Goal: Information Seeking & Learning: Learn about a topic

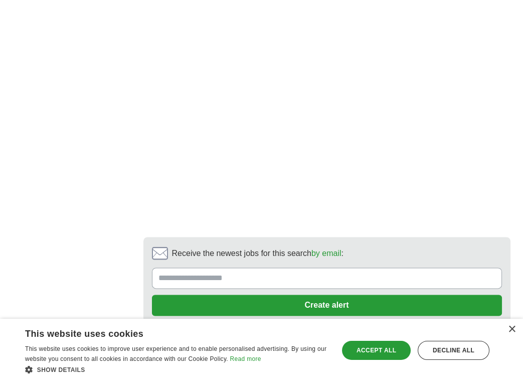
scroll to position [2007, 0]
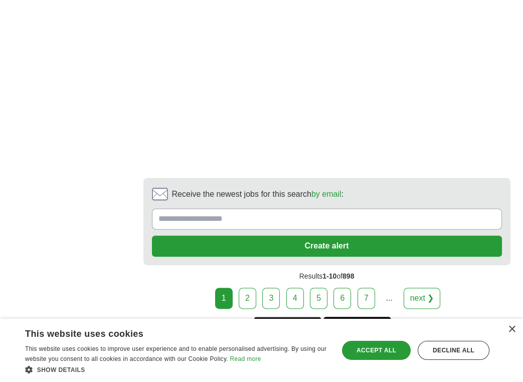
click at [247, 288] on link "2" at bounding box center [248, 298] width 18 height 21
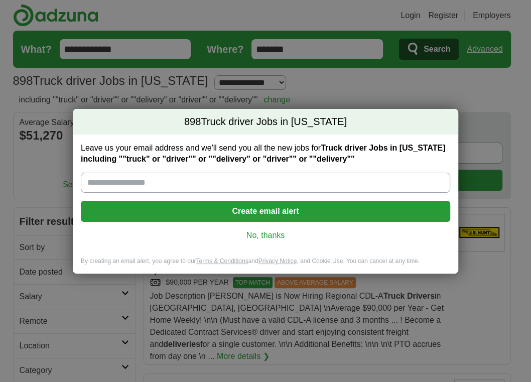
click at [181, 184] on input "Leave us your email address and we'll send you all the new jobs for Truck drive…" at bounding box center [265, 183] width 369 height 20
type input "**********"
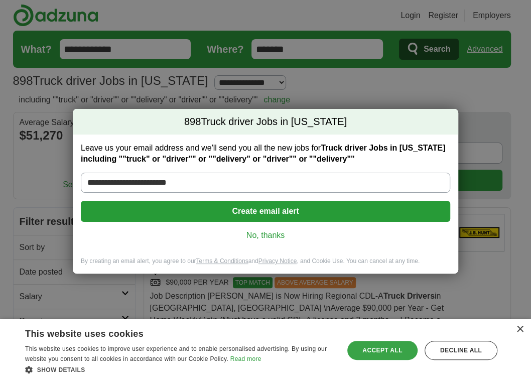
click at [388, 348] on div "Accept all" at bounding box center [382, 350] width 70 height 19
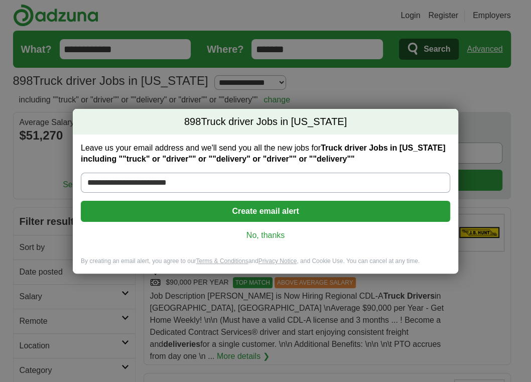
click at [256, 234] on link "No, thanks" at bounding box center [265, 235] width 353 height 11
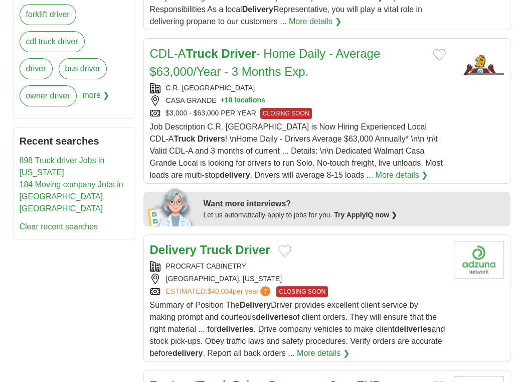
scroll to position [502, 0]
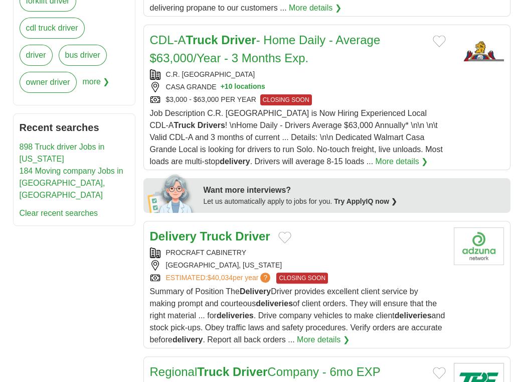
click at [350, 334] on link "More details ❯" at bounding box center [323, 340] width 53 height 12
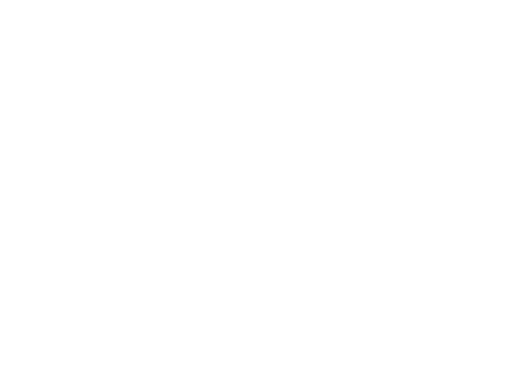
scroll to position [1656, 0]
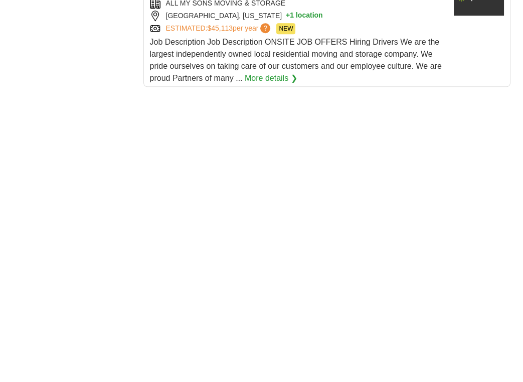
scroll to position [1455, 0]
